Goal: Transaction & Acquisition: Purchase product/service

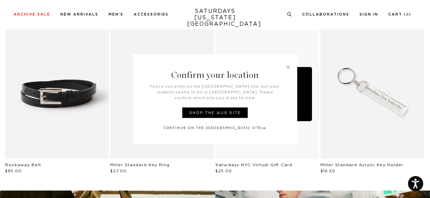
scroll to position [528, 0]
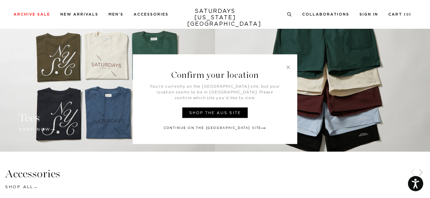
click at [287, 69] on link at bounding box center [288, 67] width 6 height 6
click at [287, 69] on link at bounding box center [322, 67] width 215 height 167
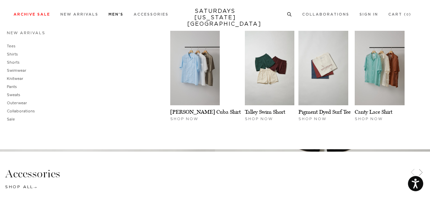
click at [114, 14] on link "Men's" at bounding box center [115, 15] width 15 height 4
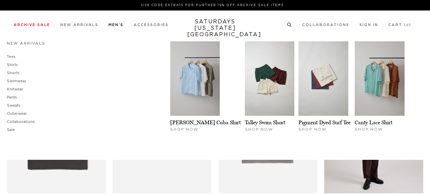
click at [12, 65] on link "Shirts" at bounding box center [12, 65] width 11 height 4
click at [11, 65] on link "Shirts" at bounding box center [12, 65] width 11 height 4
click at [14, 65] on link "Shirts" at bounding box center [12, 65] width 11 height 4
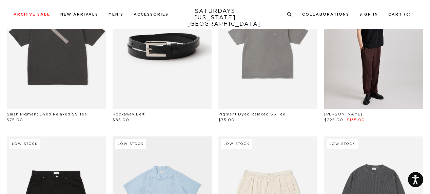
scroll to position [54, 0]
